Goal: Information Seeking & Learning: Learn about a topic

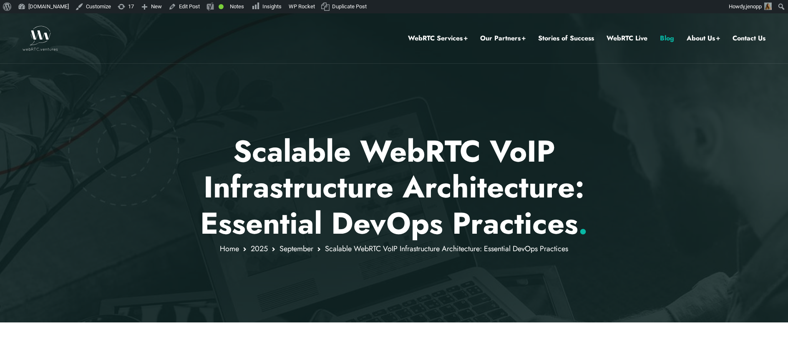
click at [667, 41] on link "Blog" at bounding box center [667, 38] width 14 height 11
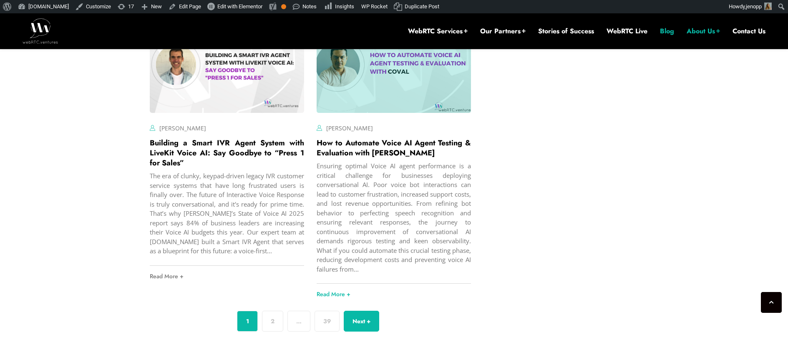
scroll to position [3125, 0]
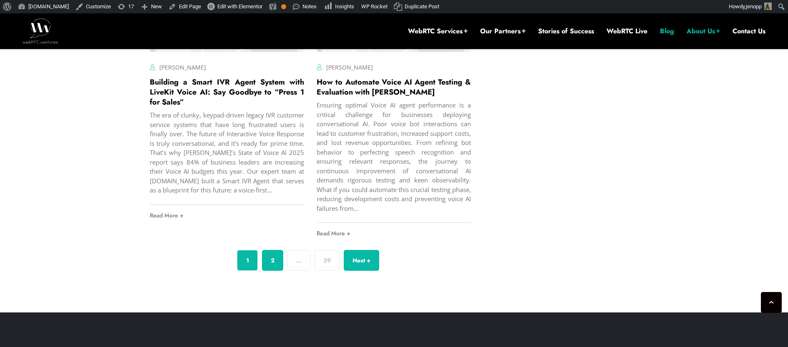
click at [279, 264] on link "2" at bounding box center [272, 260] width 21 height 21
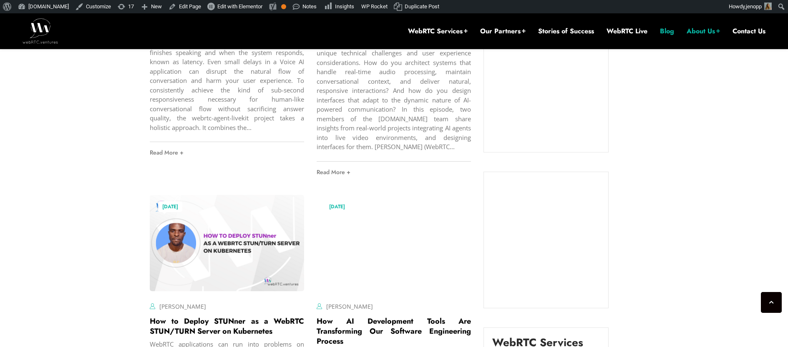
scroll to position [822, 0]
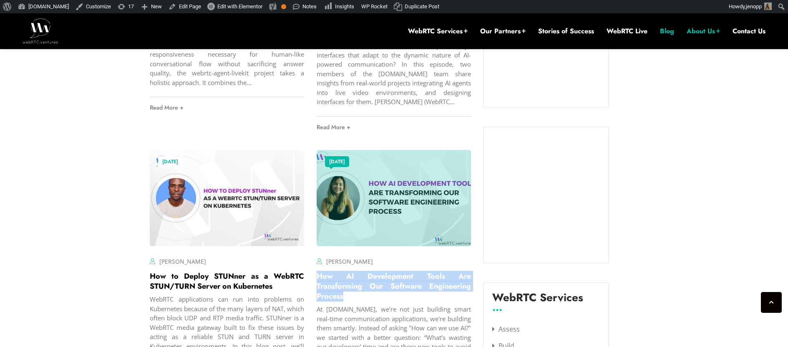
drag, startPoint x: 359, startPoint y: 297, endPoint x: 316, endPoint y: 280, distance: 45.7
click at [317, 280] on h2 "How AI Development Tools Are Transforming Our Software Engineering Process" at bounding box center [394, 286] width 154 height 30
copy link "How AI Development Tools Are Transforming Our Software Engineering Process"
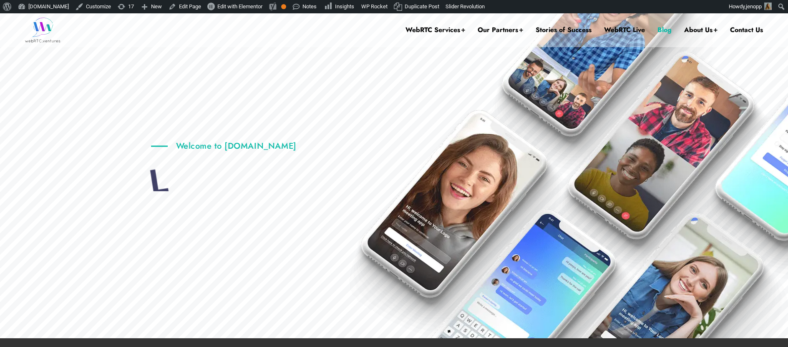
click at [664, 34] on link "Blog" at bounding box center [664, 29] width 14 height 33
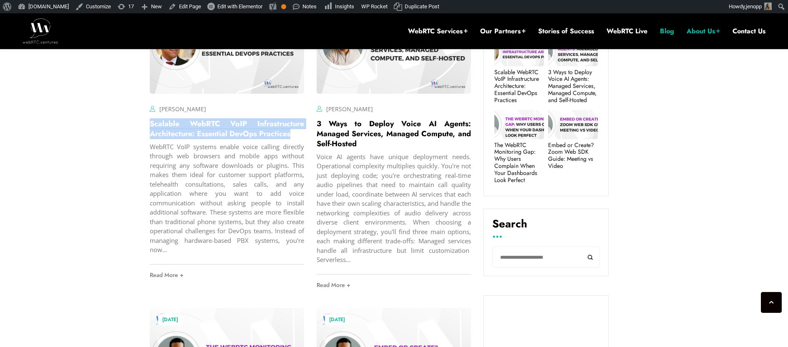
scroll to position [359, 0]
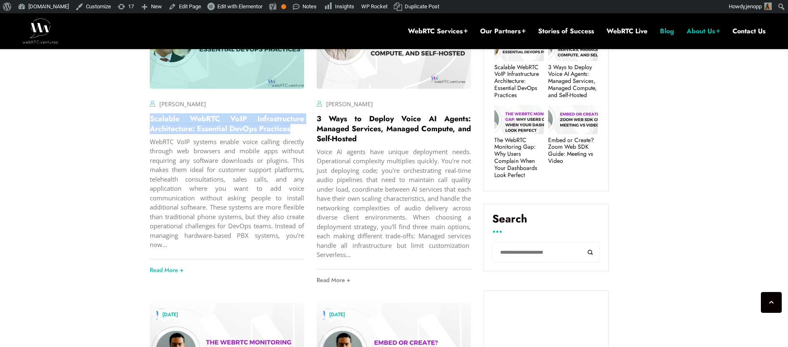
click at [182, 129] on link "Scalable WebRTC VoIP Infrastructure Architecture: Essential DevOps Practices" at bounding box center [227, 123] width 154 height 21
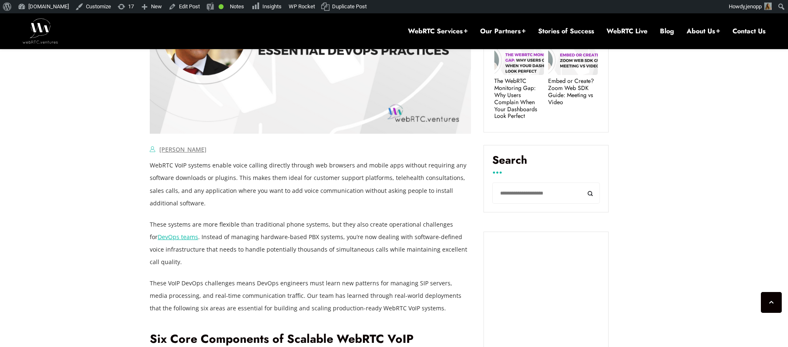
scroll to position [490, 0]
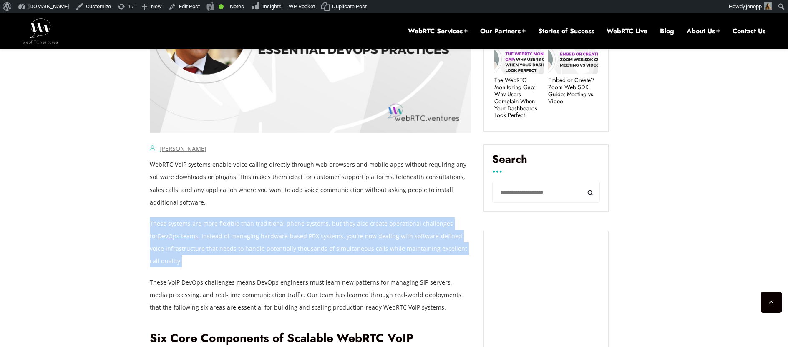
drag, startPoint x: 153, startPoint y: 248, endPoint x: 150, endPoint y: 223, distance: 25.2
click at [150, 223] on p "These systems are more flexible than traditional phone systems, but they also c…" at bounding box center [310, 243] width 321 height 50
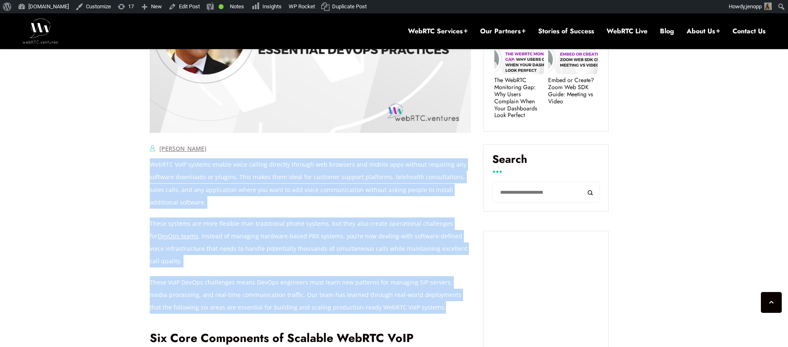
drag, startPoint x: 369, startPoint y: 307, endPoint x: 150, endPoint y: 168, distance: 259.3
copy div "WebRTC VoIP systems enable voice calling directly through web browsers and mobi…"
click at [222, 231] on p "These systems are more flexible than traditional phone systems, but they also c…" at bounding box center [310, 243] width 321 height 50
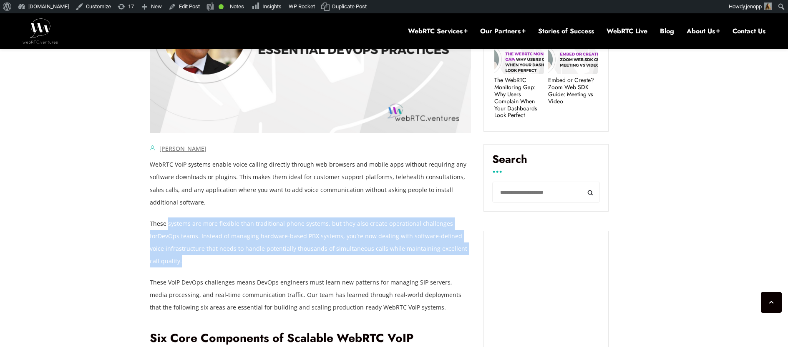
drag, startPoint x: 167, startPoint y: 225, endPoint x: 185, endPoint y: 262, distance: 40.8
click at [185, 262] on p "These systems are more flexible than traditional phone systems, but they also c…" at bounding box center [310, 243] width 321 height 50
copy p "systems are more flexible than traditional phone systems, but they also create …"
